Goal: Answer question/provide support: Ask a question

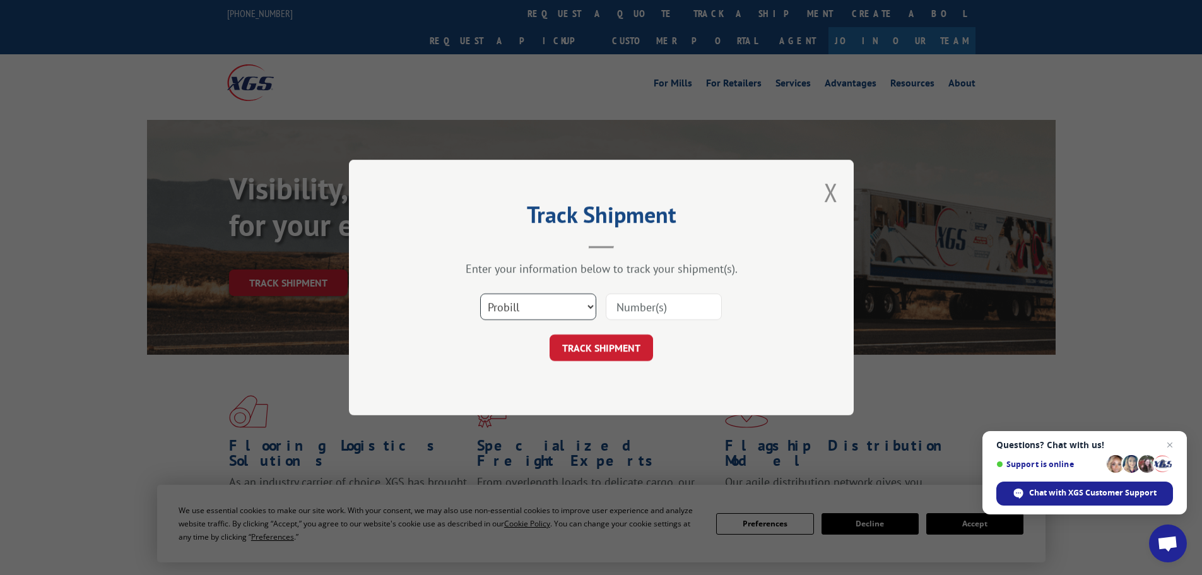
drag, startPoint x: 534, startPoint y: 297, endPoint x: 514, endPoint y: 313, distance: 26.1
click at [529, 297] on select "Select category... Probill BOL PO" at bounding box center [538, 306] width 116 height 26
select select "bol"
click at [480, 293] on select "Select category... Probill BOL PO" at bounding box center [538, 306] width 116 height 26
click at [662, 305] on input at bounding box center [664, 306] width 116 height 26
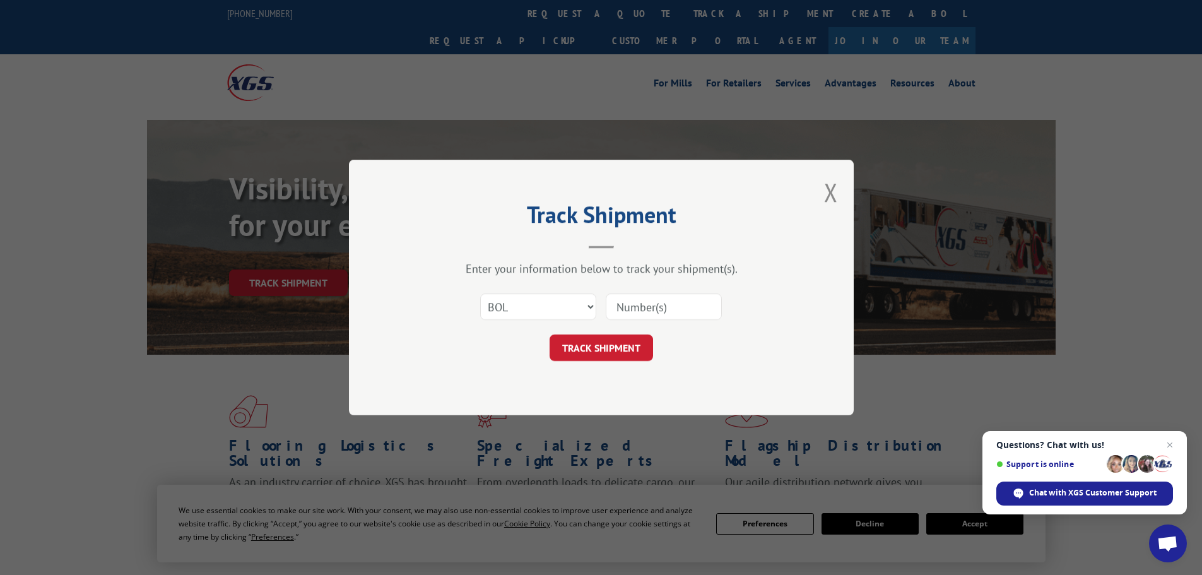
click at [662, 305] on input at bounding box center [664, 306] width 116 height 26
paste input "2872814"
type input "2872814"
click at [590, 343] on button "TRACK SHIPMENT" at bounding box center [601, 347] width 103 height 26
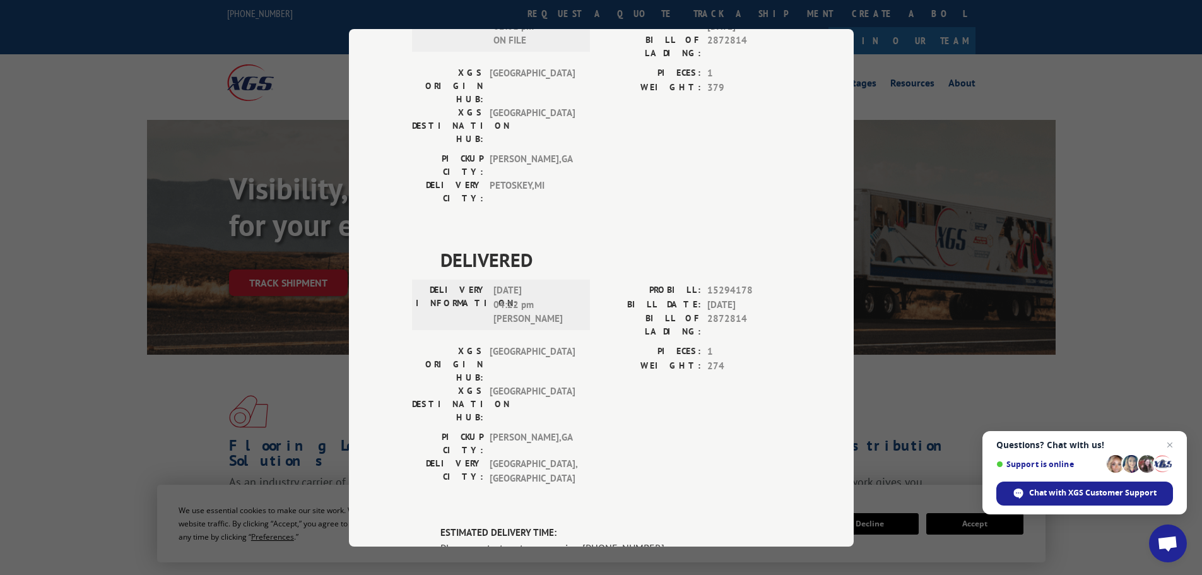
scroll to position [723, 0]
drag, startPoint x: 746, startPoint y: 276, endPoint x: 658, endPoint y: 276, distance: 87.7
click at [658, 561] on div "PROBILL: 17674275" at bounding box center [695, 568] width 189 height 15
copy div "PROBILL: 17674275"
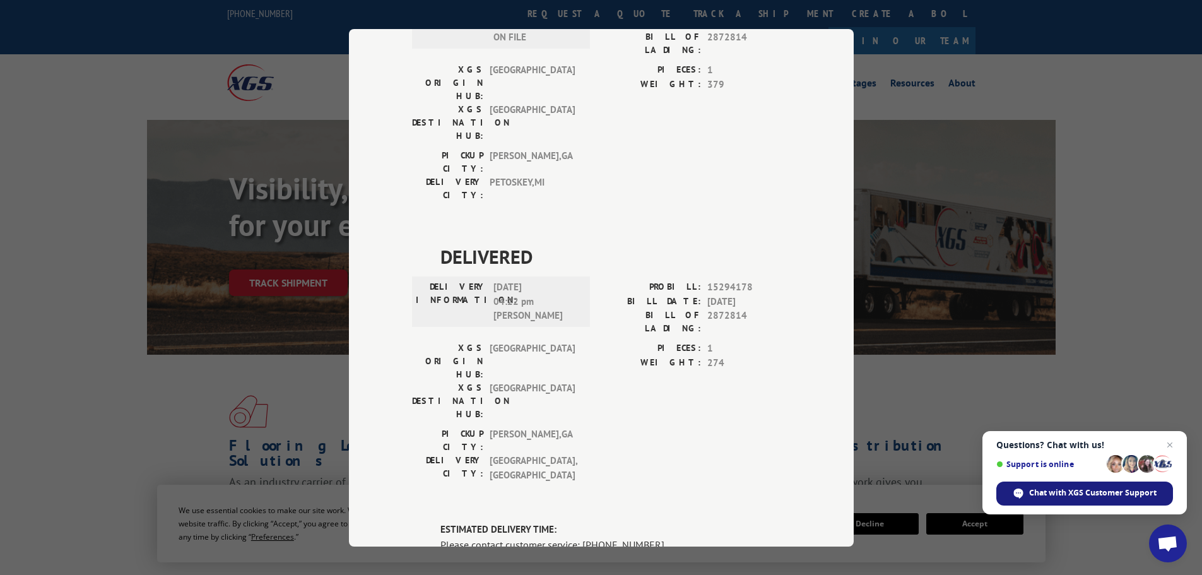
click at [1057, 493] on span "Chat with XGS Customer Support" at bounding box center [1092, 492] width 127 height 11
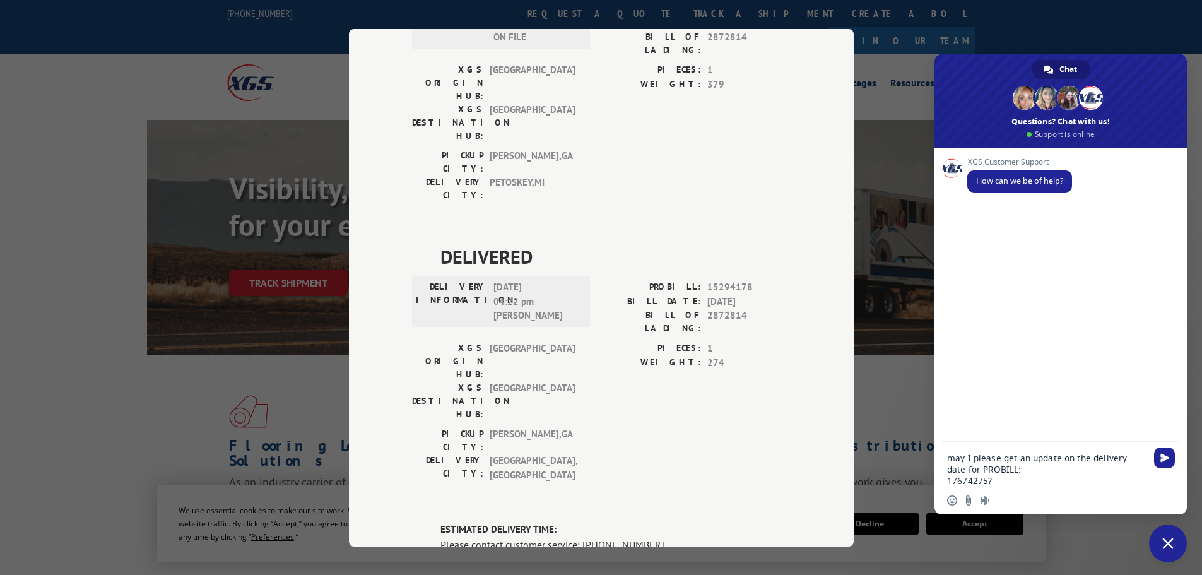
click at [948, 484] on textarea "may I please get an update on the delivery date for PROBILL: 17674275?" at bounding box center [1046, 469] width 199 height 34
click at [1055, 481] on textarea "may I please get an update on the delivery date for PROBILL:17674275?" at bounding box center [1046, 475] width 199 height 23
drag, startPoint x: 1110, startPoint y: 471, endPoint x: 1047, endPoint y: 461, distance: 64.5
click at [1047, 461] on textarea "may I please get an update on the delivery date for PROBILL:17674275? Additiona…" at bounding box center [1046, 463] width 199 height 45
type textarea "may I please get an update on the delivery date for PROBILL:17674275?"
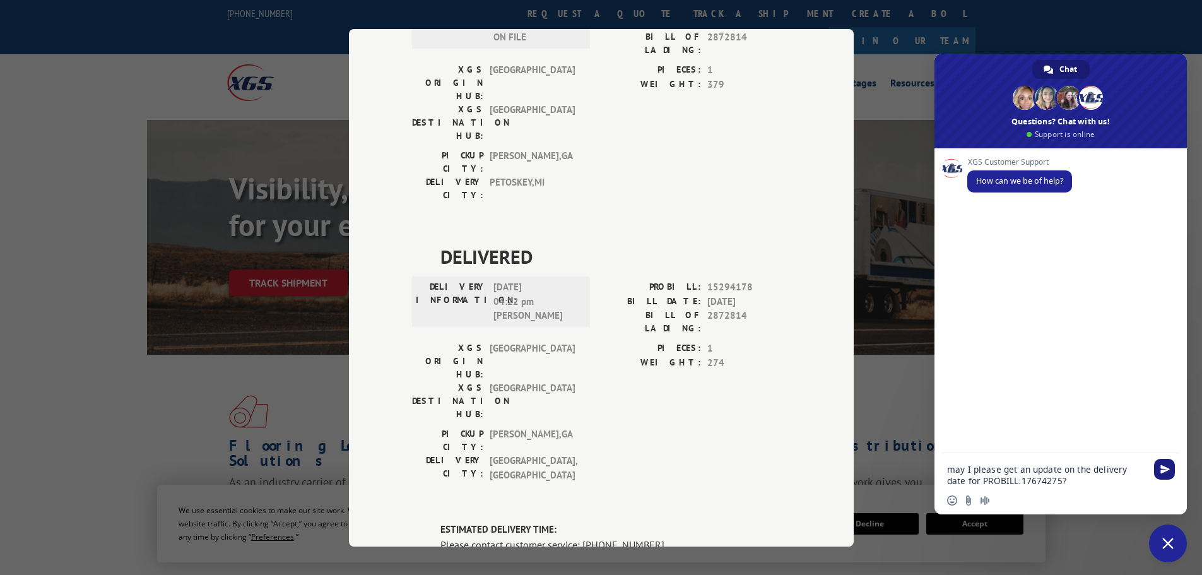
click at [1169, 467] on span "Send" at bounding box center [1164, 468] width 9 height 9
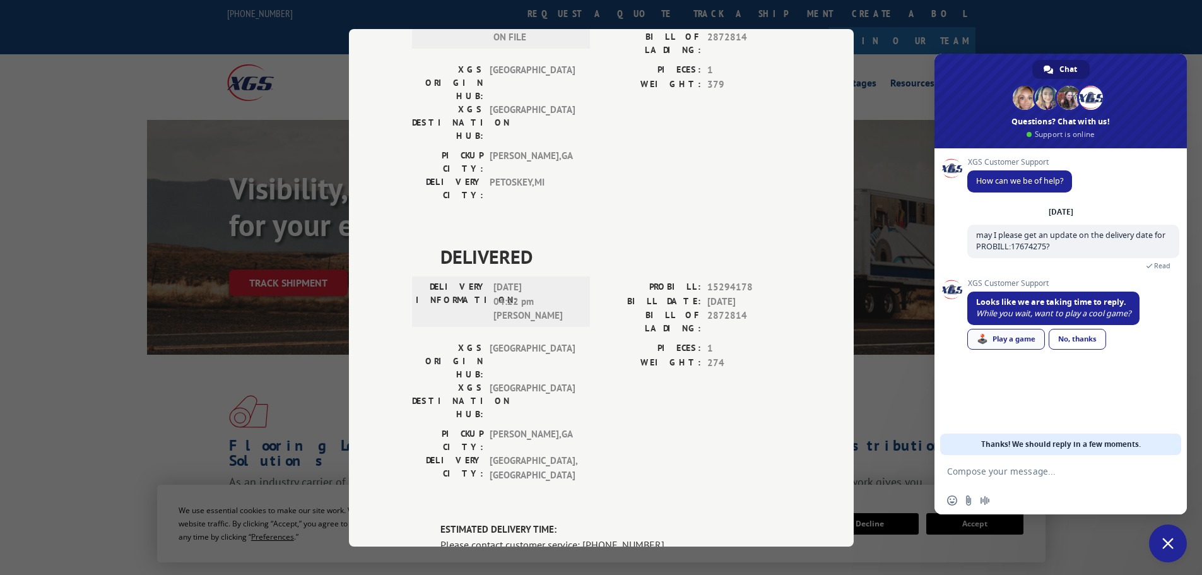
click at [1001, 339] on div "🕹️ Play a game" at bounding box center [1006, 339] width 78 height 21
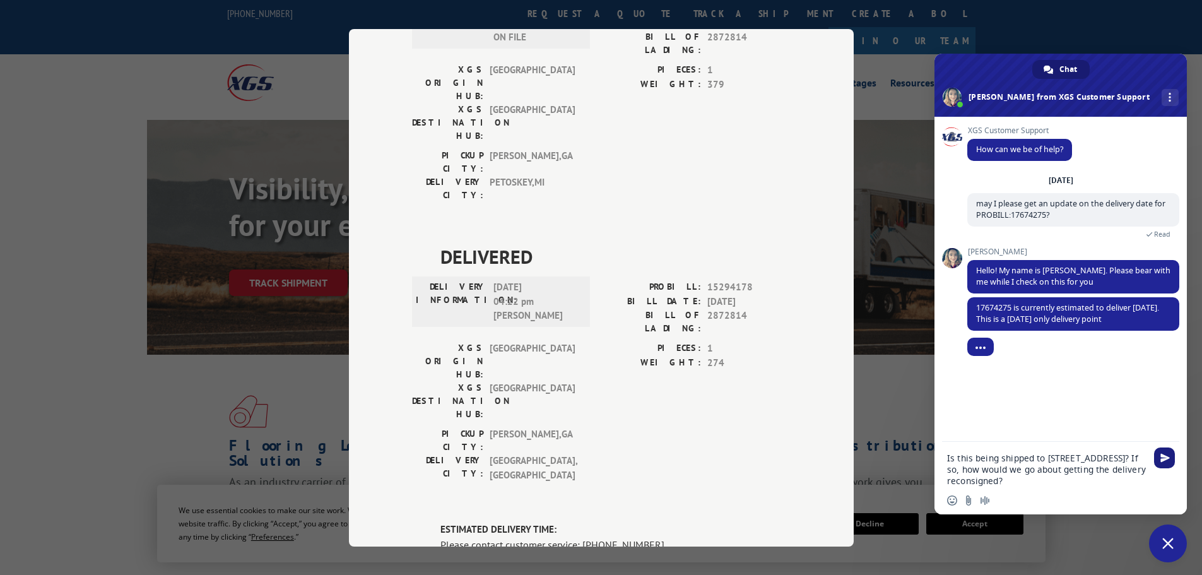
type textarea "Is this being shipped to [STREET_ADDRESS]? If so, how would we go about getting…"
click at [1168, 454] on span "Send" at bounding box center [1164, 457] width 9 height 9
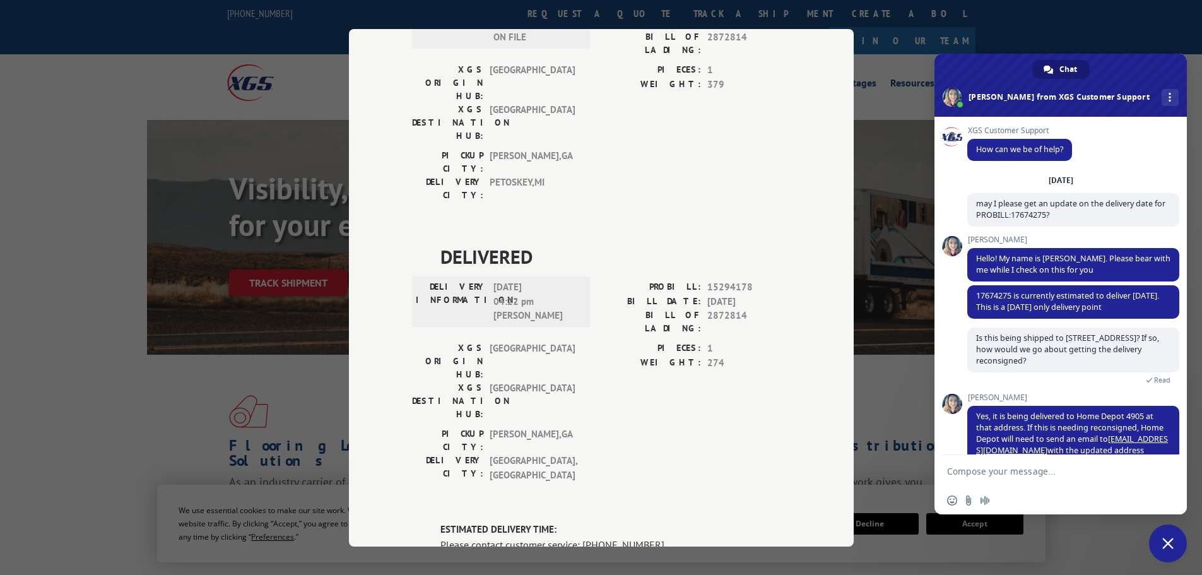
scroll to position [44, 0]
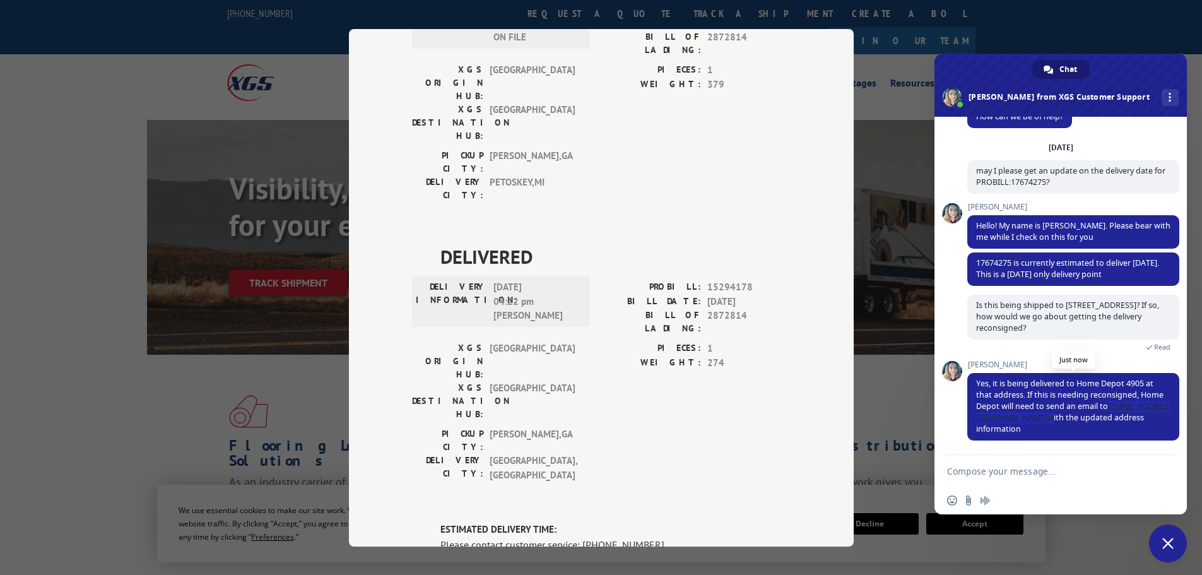
drag, startPoint x: 1072, startPoint y: 420, endPoint x: 1132, endPoint y: 409, distance: 61.0
click at [1132, 409] on span "Yes, it is being delivered to Home Depot 4905 at that address. If this is needi…" at bounding box center [1072, 406] width 192 height 56
click at [1050, 469] on textarea "Compose your message..." at bounding box center [1046, 471] width 199 height 11
type textarea "Sounds great, thanks for your help!"
click at [1171, 468] on span "Send" at bounding box center [1164, 471] width 21 height 21
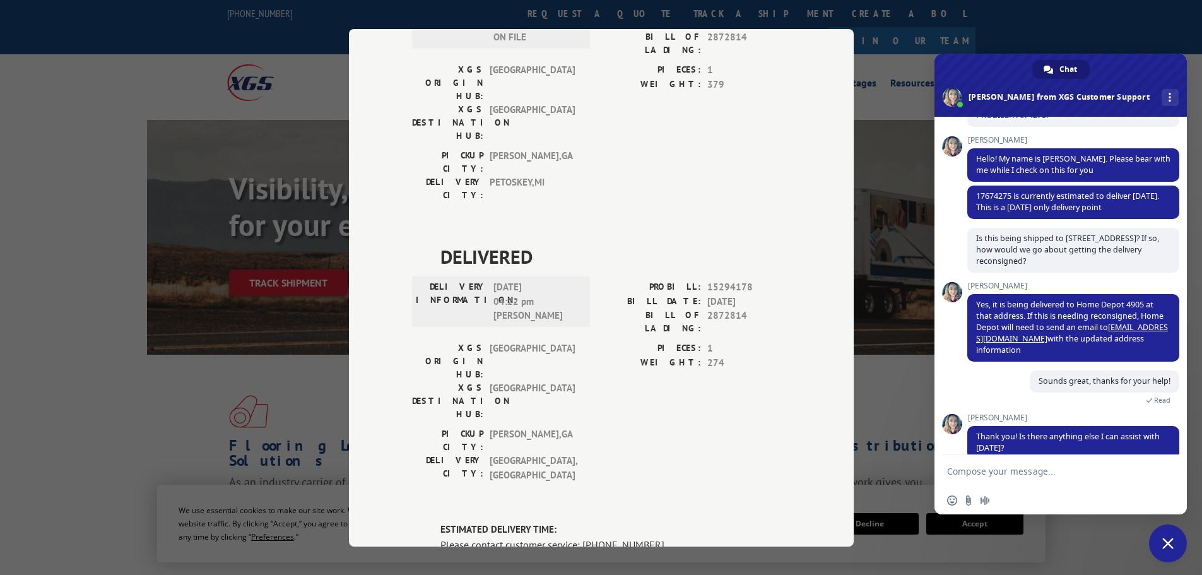
scroll to position [155, 0]
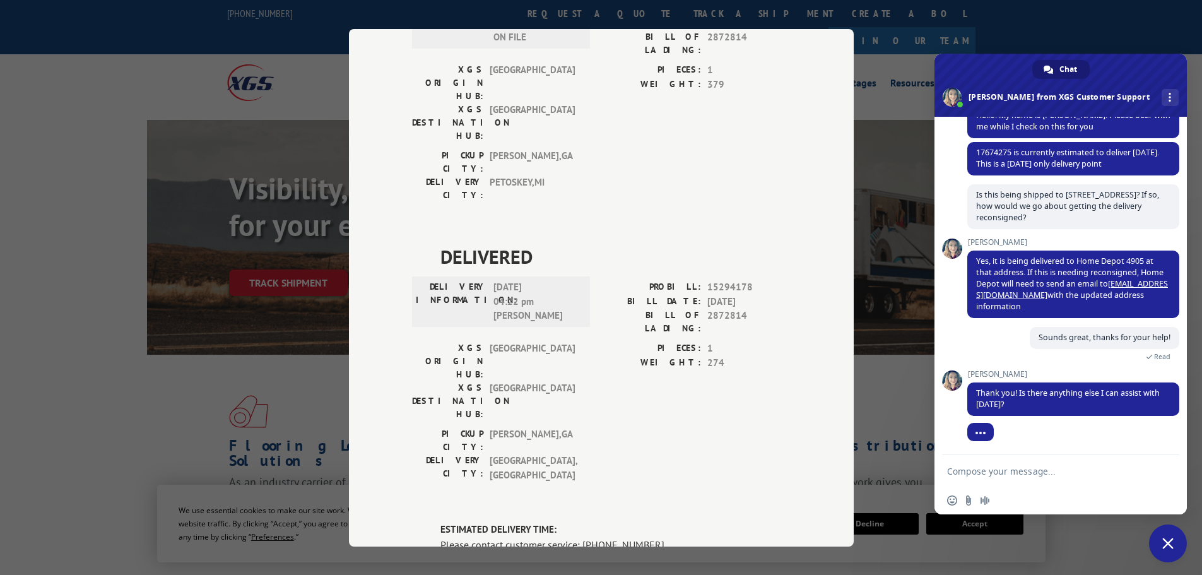
click at [1001, 471] on textarea "Compose your message..." at bounding box center [1046, 471] width 199 height 11
type textarea "That should be all, thank you"
click at [1163, 473] on span "Send" at bounding box center [1164, 470] width 9 height 9
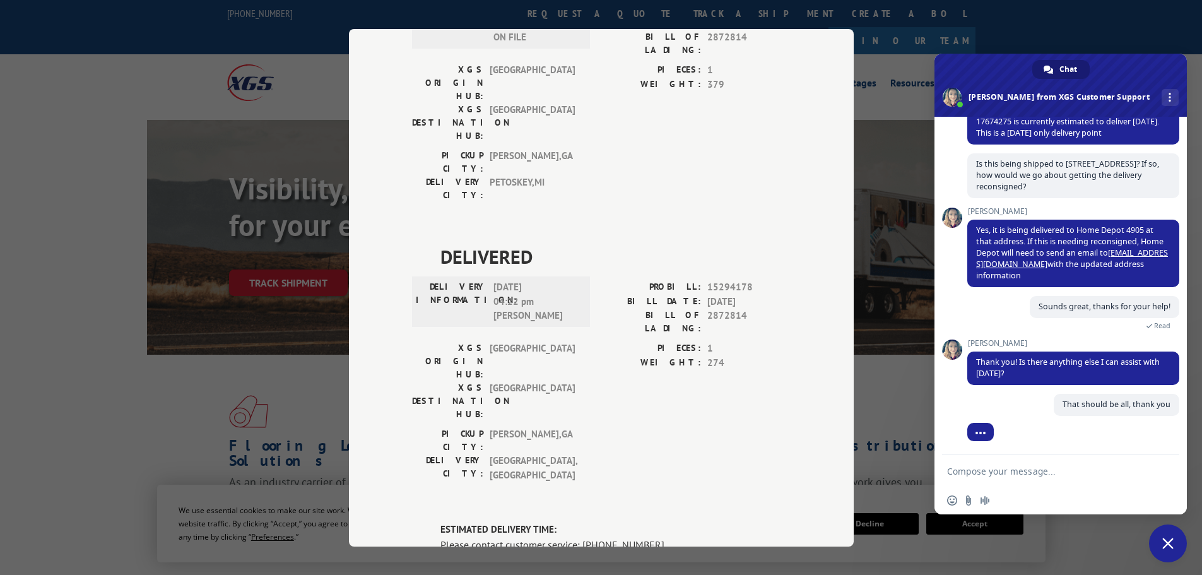
scroll to position [185, 0]
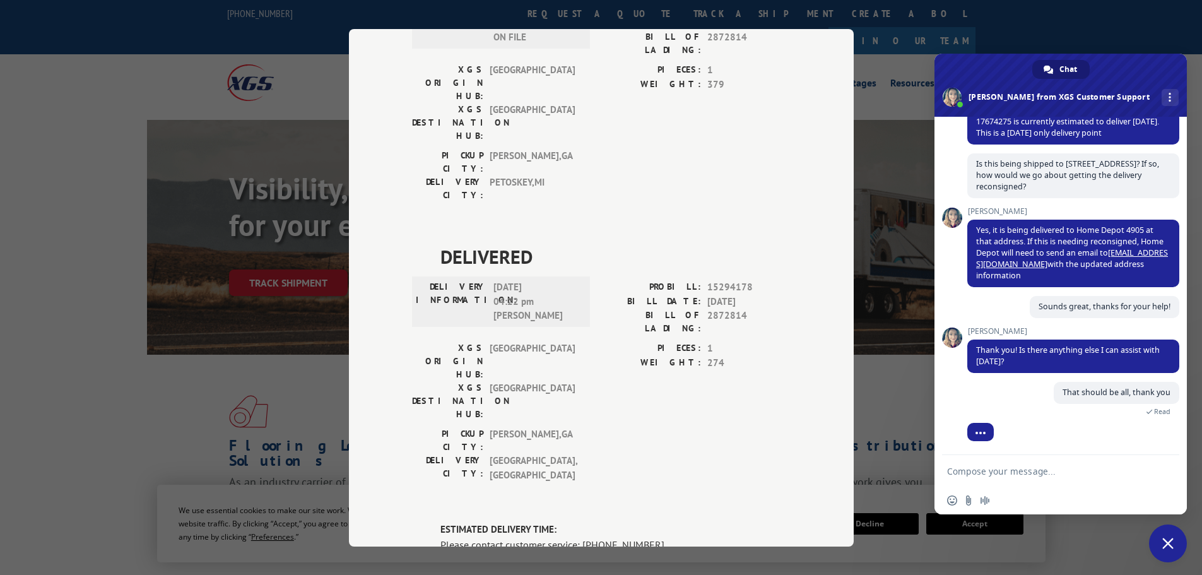
drag, startPoint x: 749, startPoint y: 276, endPoint x: 661, endPoint y: 274, distance: 88.3
click at [661, 561] on div "PROBILL: 17674275" at bounding box center [695, 568] width 189 height 15
copy div "PROBILL: 17674275"
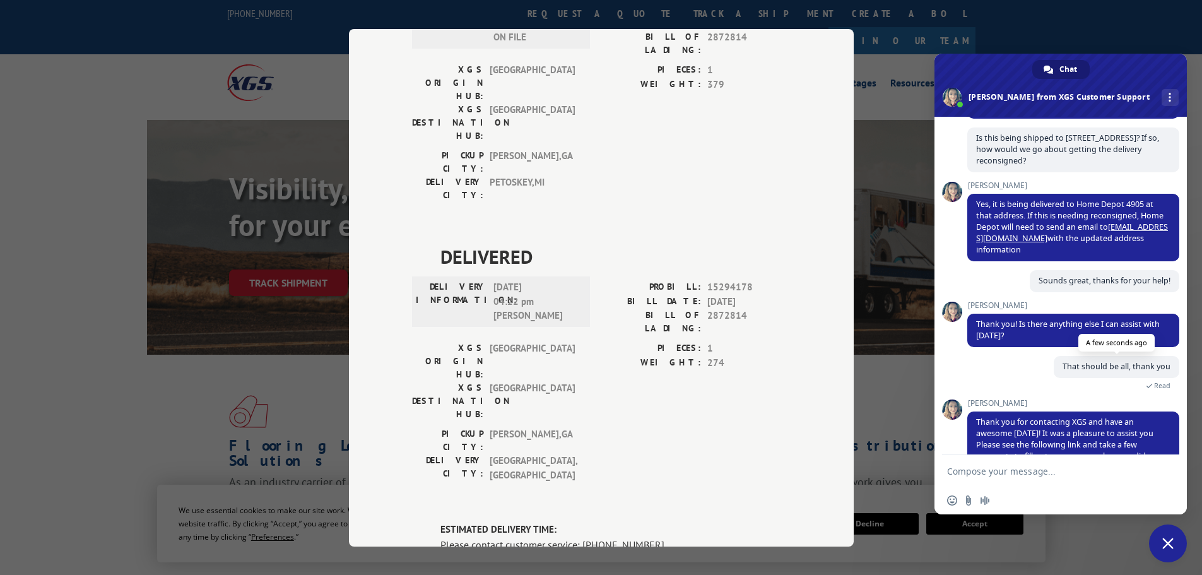
scroll to position [250, 0]
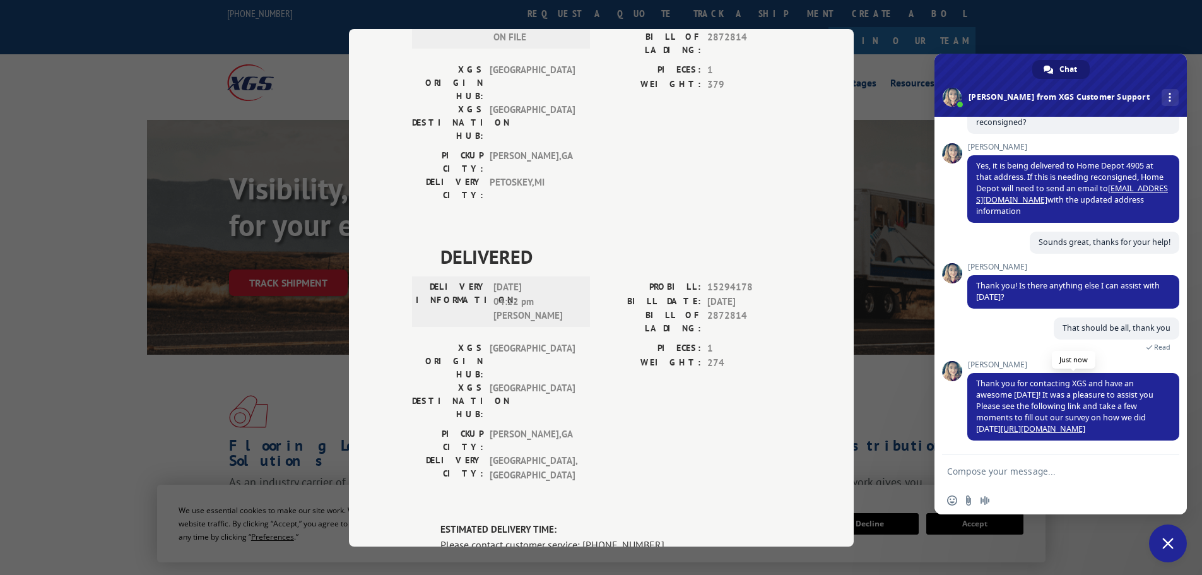
click at [1042, 430] on link "[URL][DOMAIN_NAME]" at bounding box center [1043, 428] width 85 height 11
drag, startPoint x: 645, startPoint y: 254, endPoint x: 580, endPoint y: 256, distance: 65.0
click at [580, 536] on div "Please contact customer service: [PHONE_NUMBER]." at bounding box center [615, 543] width 350 height 15
copy div "844) 947-7447."
click at [1166, 546] on span "Close chat" at bounding box center [1167, 543] width 11 height 11
